Goal: Answer question/provide support

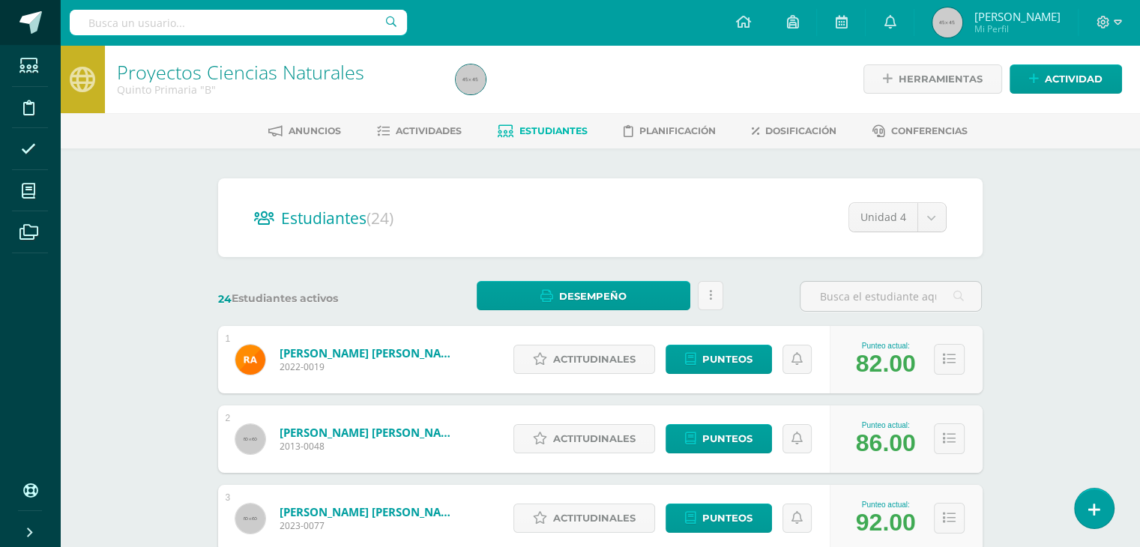
click at [29, 25] on span at bounding box center [30, 22] width 22 height 22
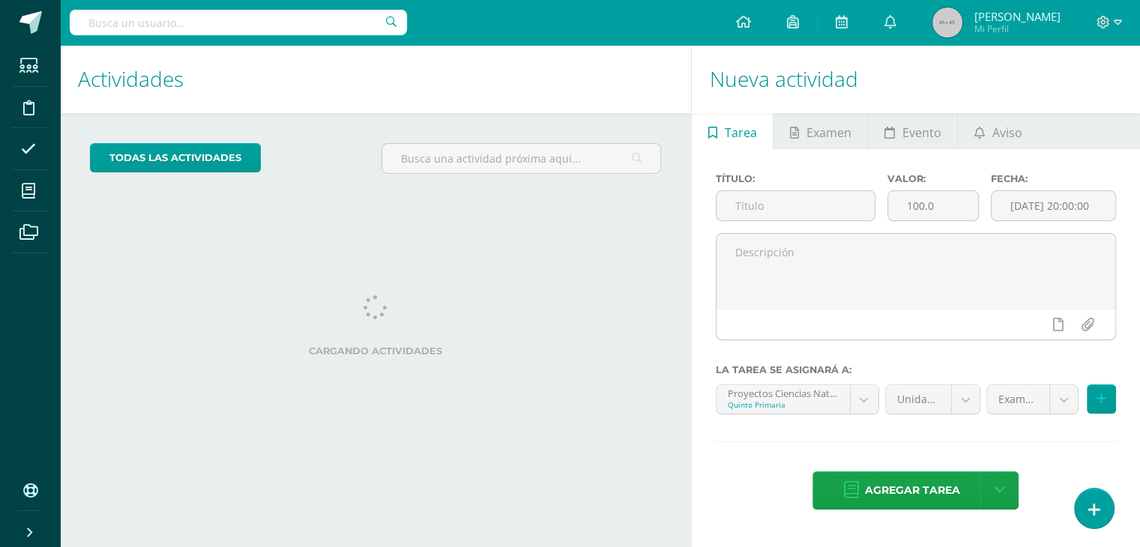
click at [1103, 531] on div "Título: Valor: 100.0 Fecha: 2025-10-15 20:00:00 La tarea se asignará a: Proyect…" at bounding box center [916, 342] width 448 height 387
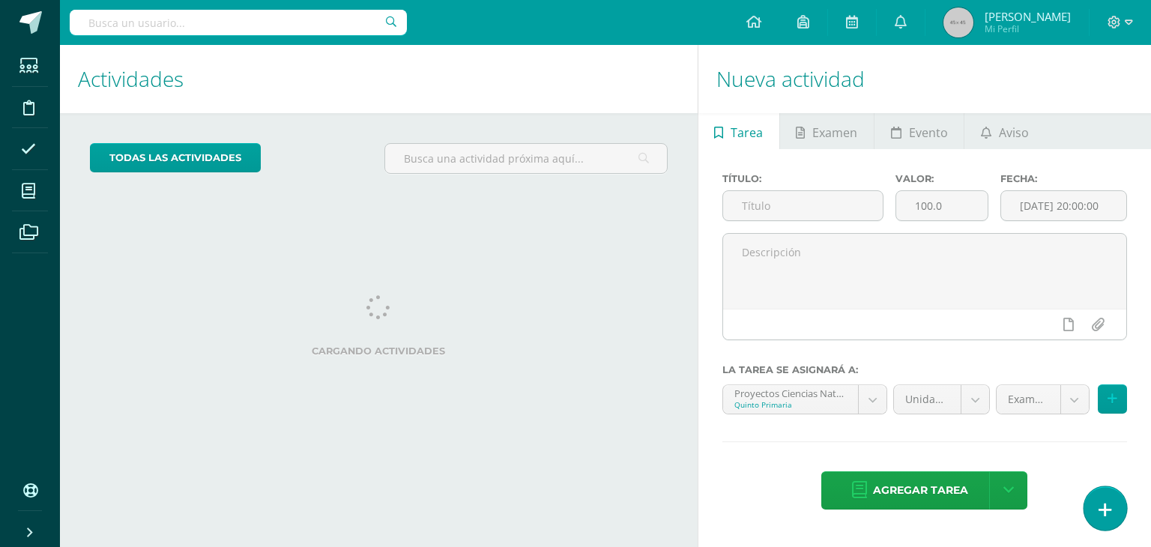
click at [1103, 522] on link at bounding box center [1104, 507] width 43 height 43
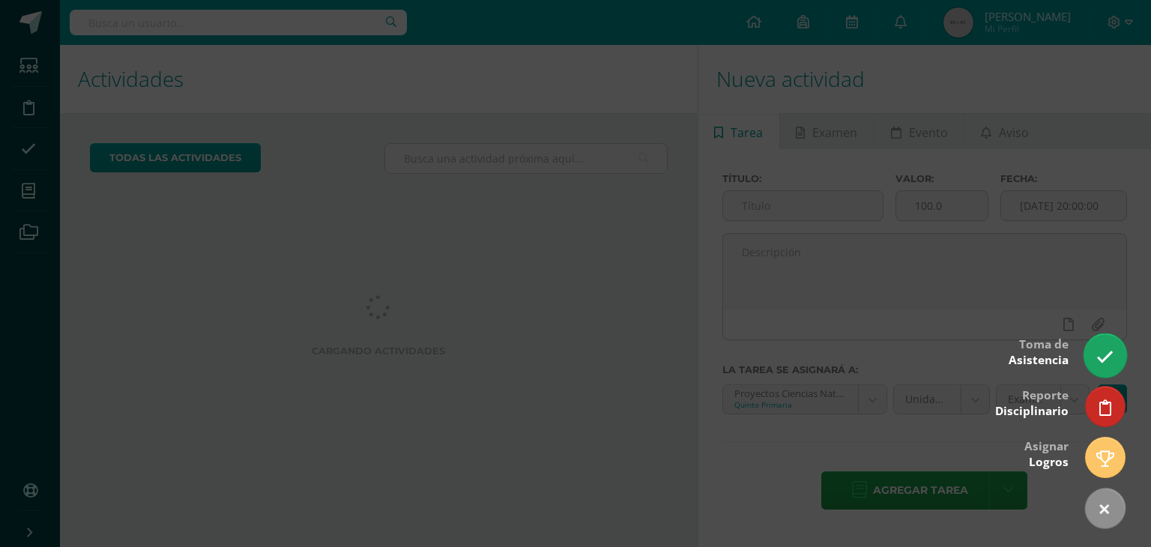
click at [1103, 369] on link at bounding box center [1104, 354] width 43 height 43
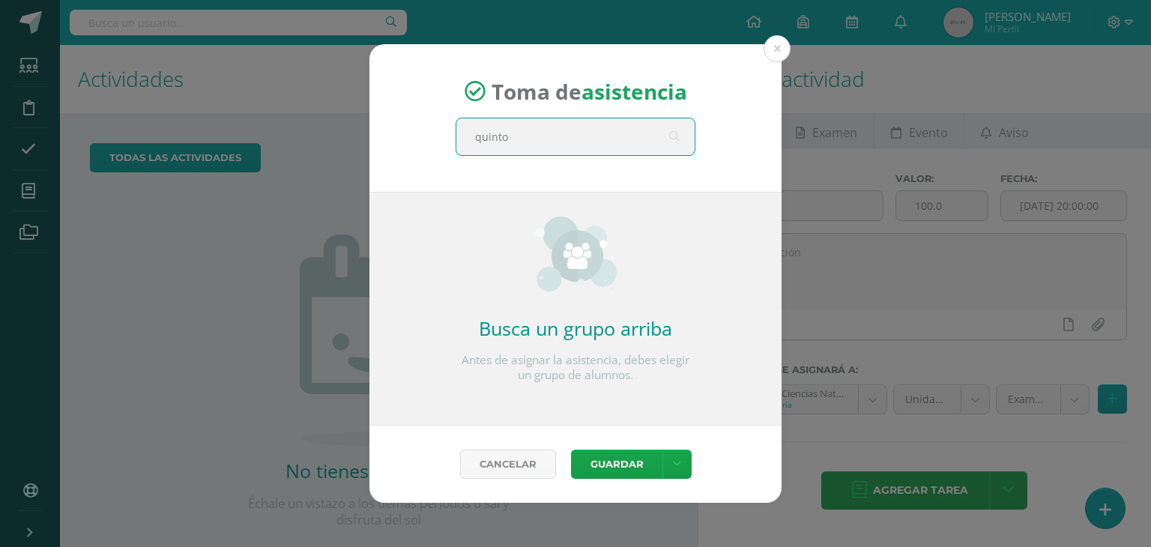
type input "quinto c"
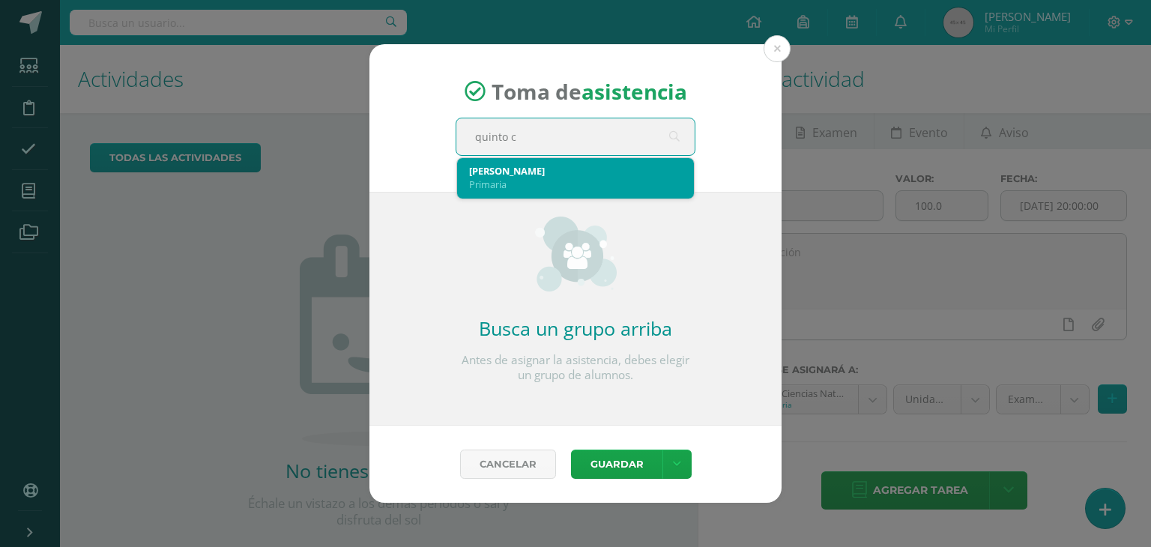
click at [512, 190] on div "Quinto C Primaria" at bounding box center [575, 177] width 213 height 39
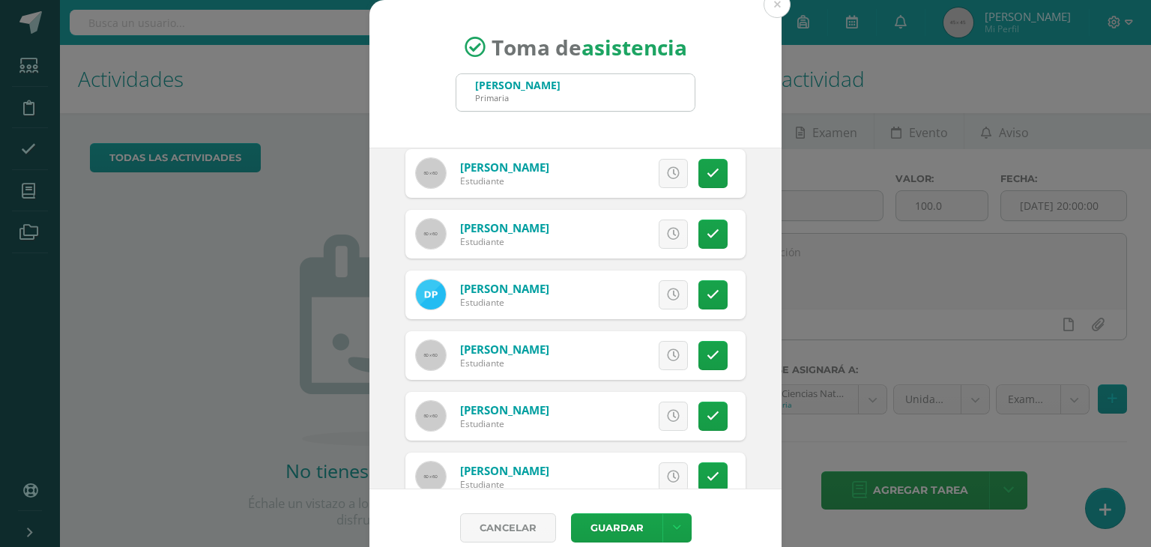
scroll to position [1039, 0]
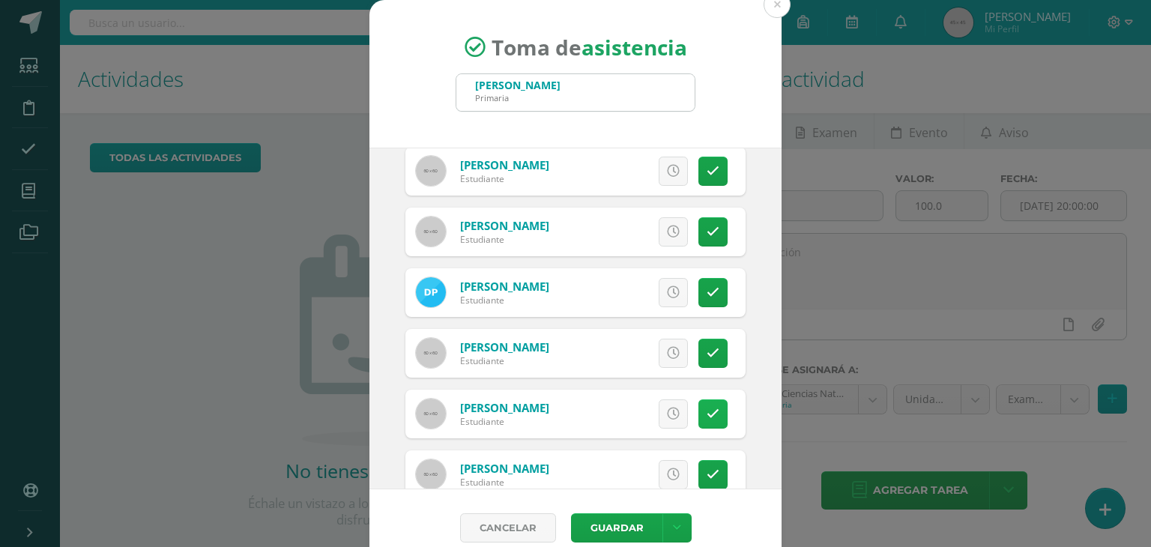
click at [698, 420] on link at bounding box center [712, 413] width 29 height 29
click at [634, 416] on span "Excusa" at bounding box center [647, 414] width 41 height 28
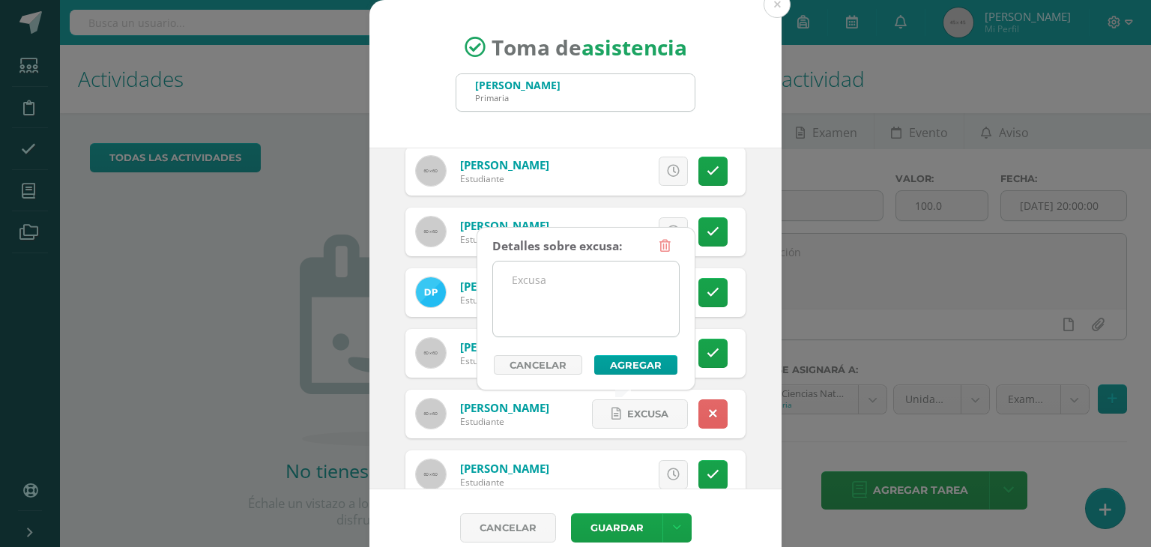
click at [517, 275] on textarea at bounding box center [586, 298] width 186 height 75
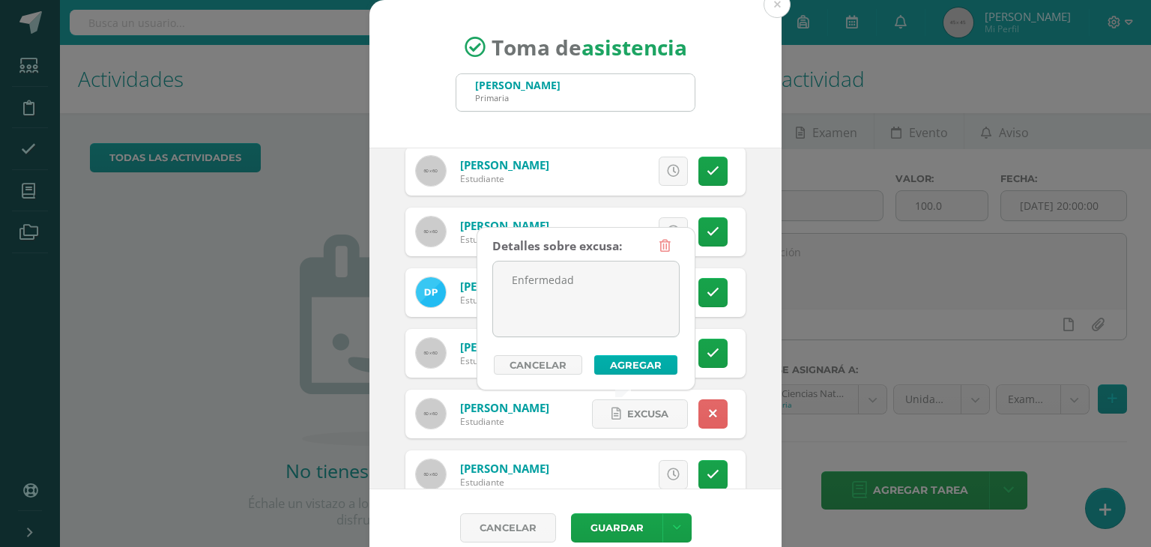
type textarea "Enfermedad"
click at [626, 360] on button "Agregar" at bounding box center [635, 364] width 83 height 19
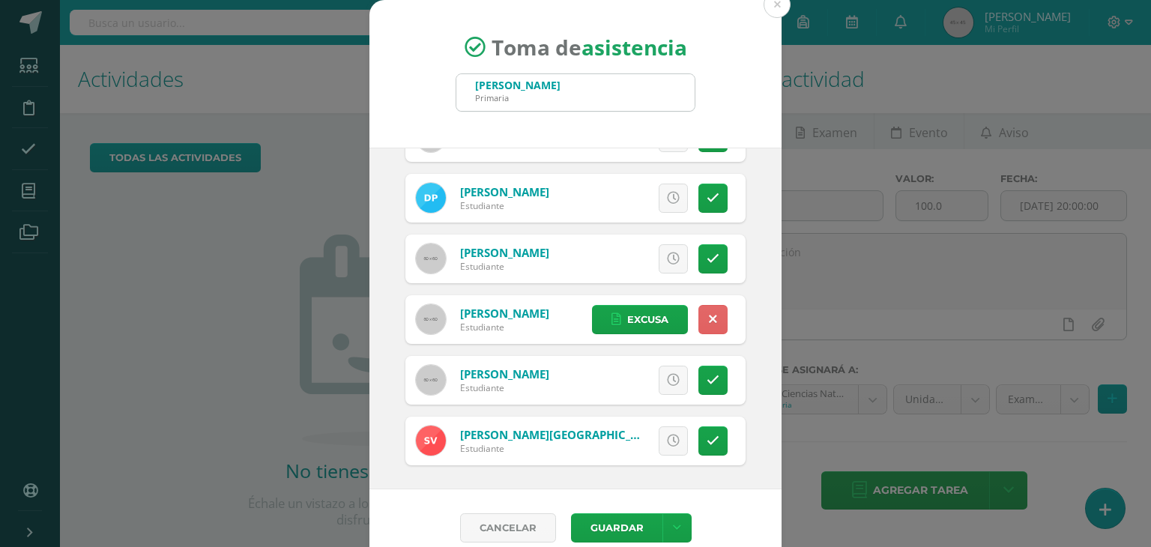
scroll to position [1133, 0]
click at [611, 522] on button "Guardar" at bounding box center [616, 527] width 91 height 29
